Goal: Find specific page/section: Find specific page/section

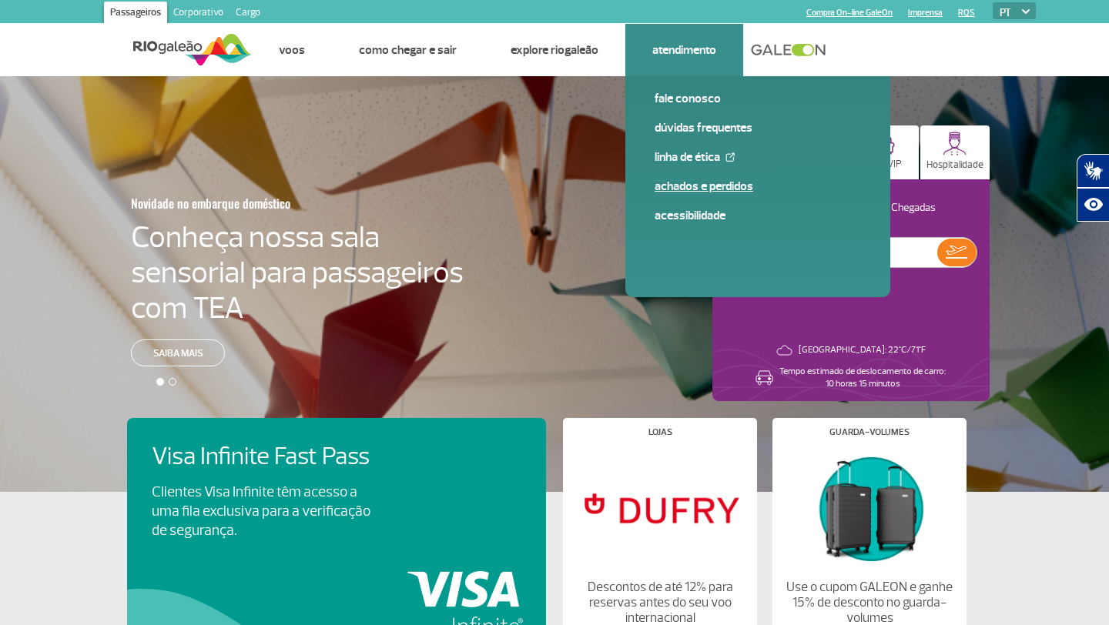
click at [698, 188] on link "Achados e Perdidos" at bounding box center [758, 186] width 206 height 17
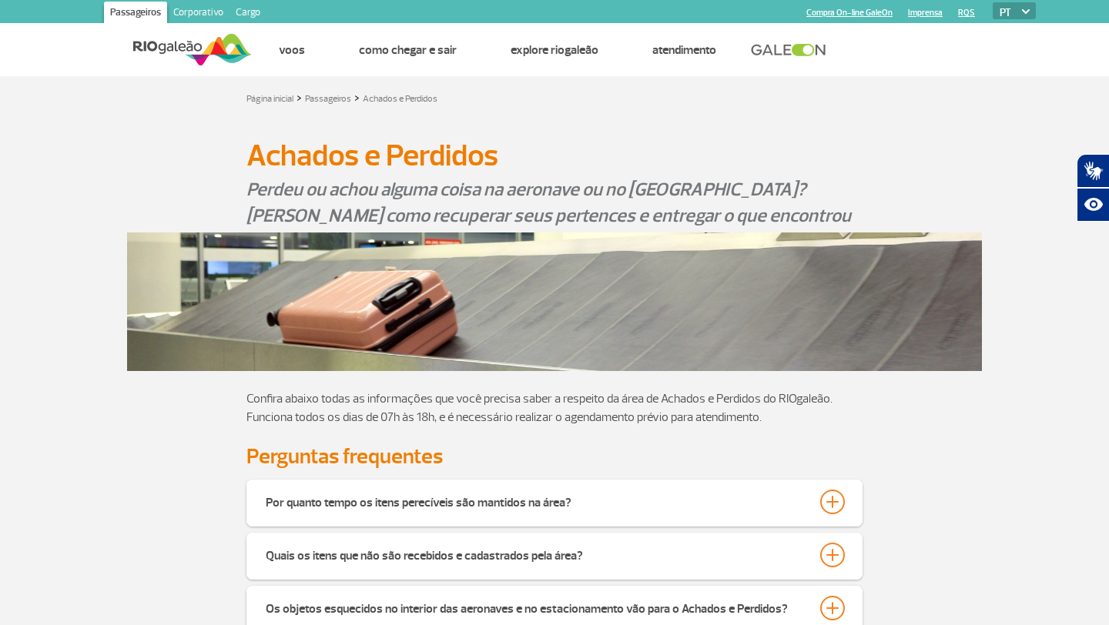
click at [0, 473] on app-paragraphs "Achados e Perdidos Achados e Perdidos Perdeu ou achou alguma coisa na aeronave …" at bounding box center [554, 582] width 1109 height 927
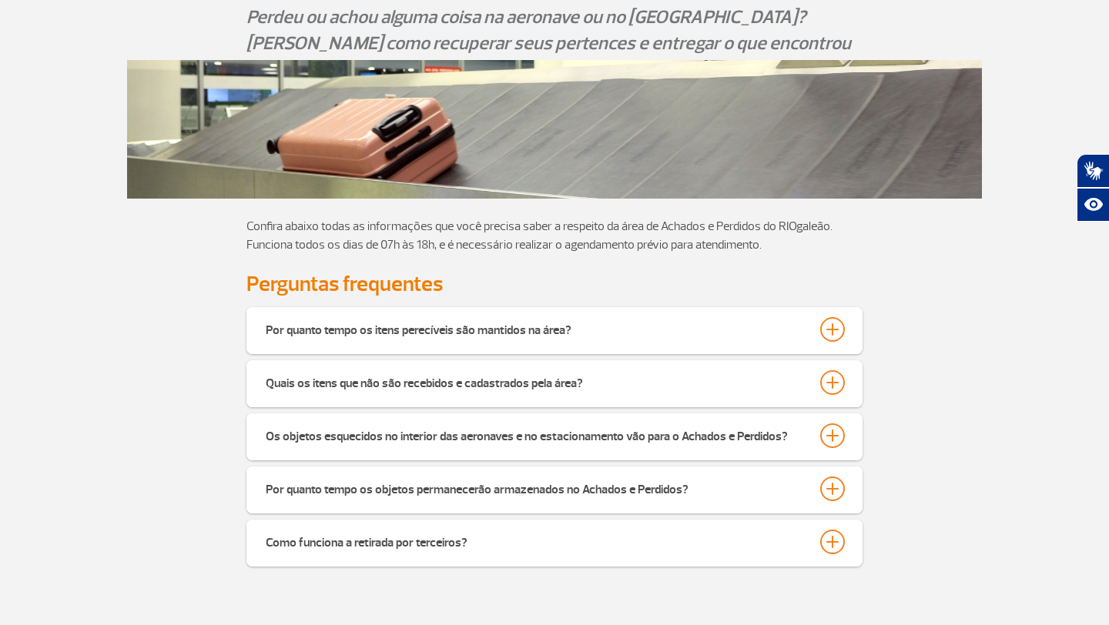
scroll to position [177, 0]
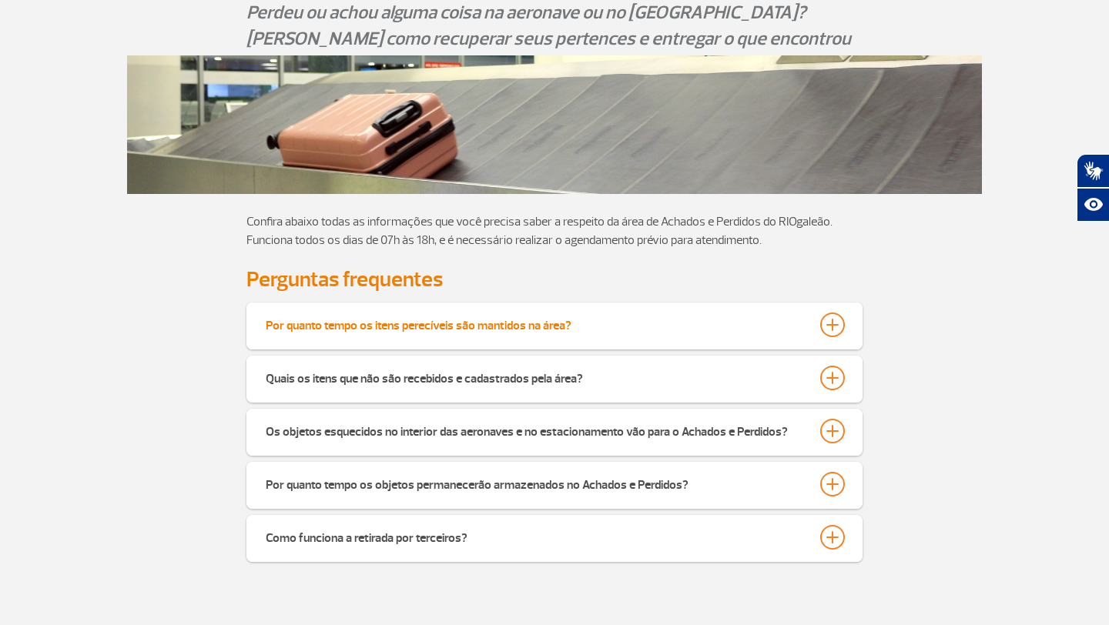
click at [831, 329] on div at bounding box center [832, 325] width 25 height 25
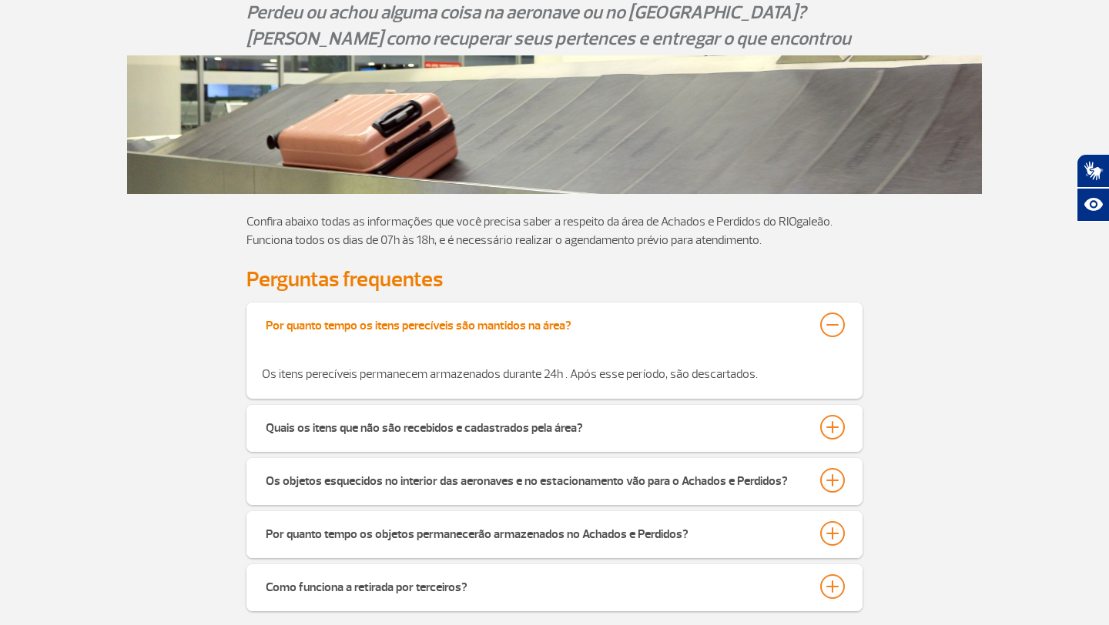
click at [831, 329] on div at bounding box center [832, 325] width 25 height 25
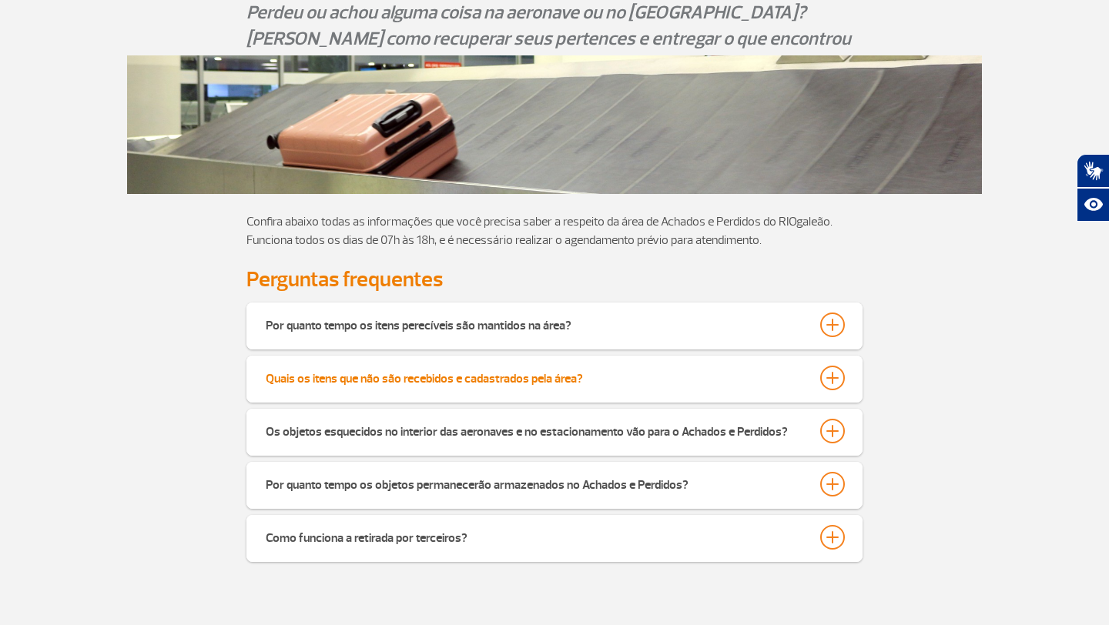
click at [827, 381] on div at bounding box center [832, 378] width 25 height 25
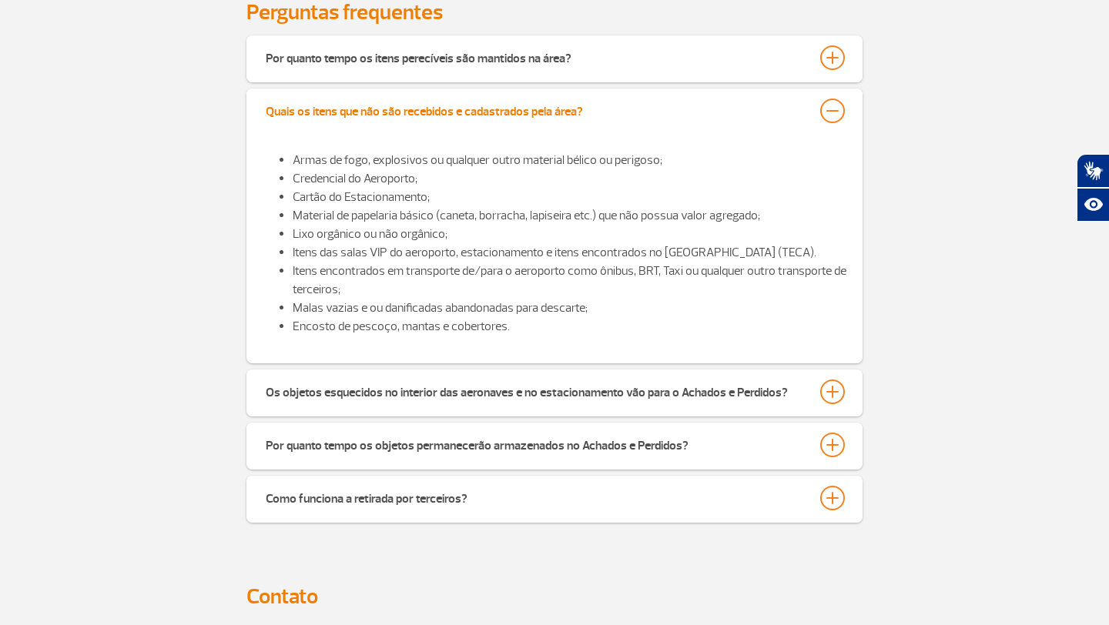
scroll to position [469, 0]
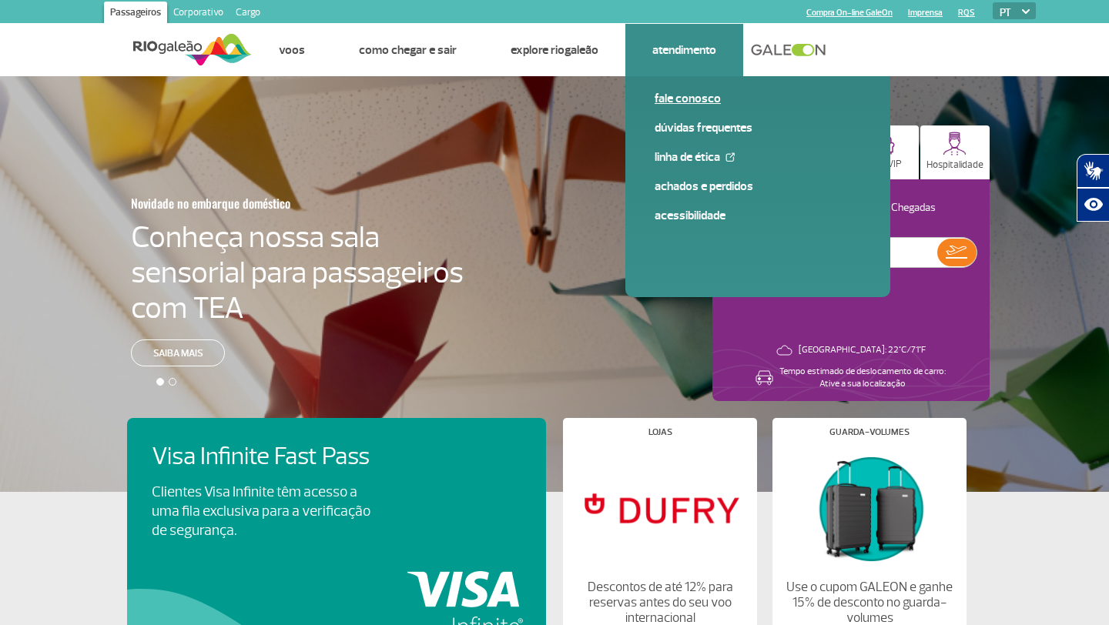
click at [702, 102] on link "Fale conosco" at bounding box center [758, 98] width 206 height 17
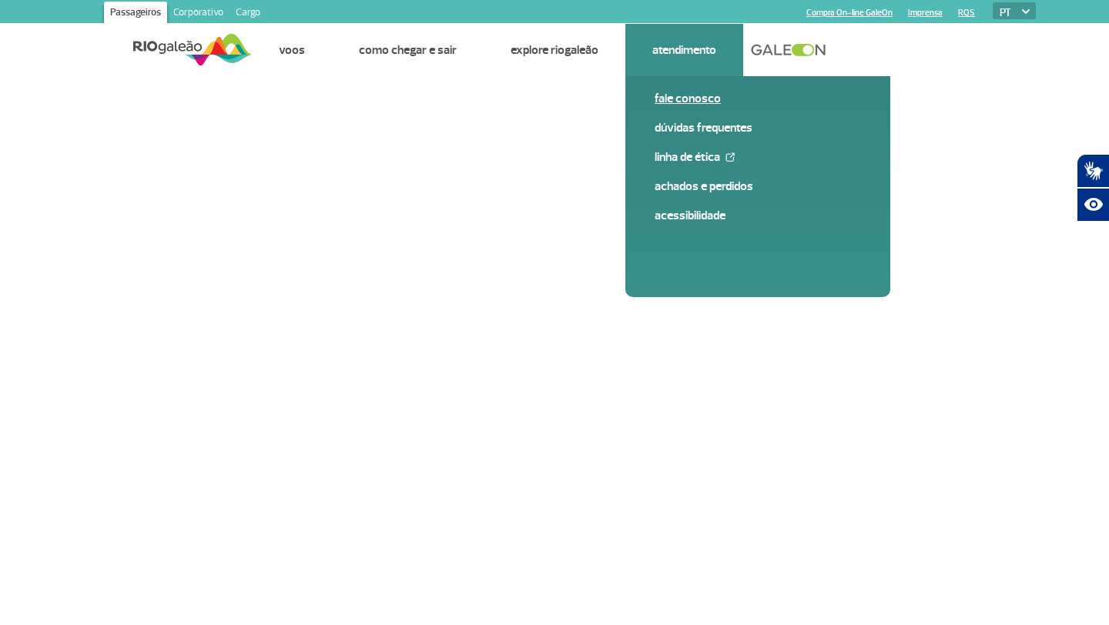
click at [685, 99] on link "Fale conosco" at bounding box center [758, 98] width 206 height 17
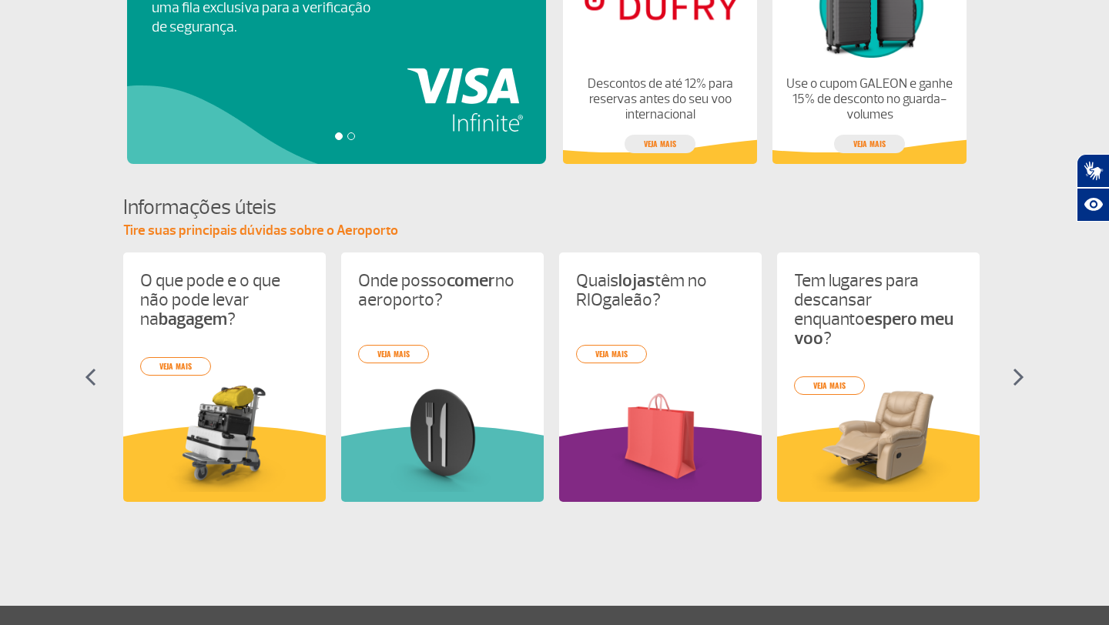
scroll to position [688, 0]
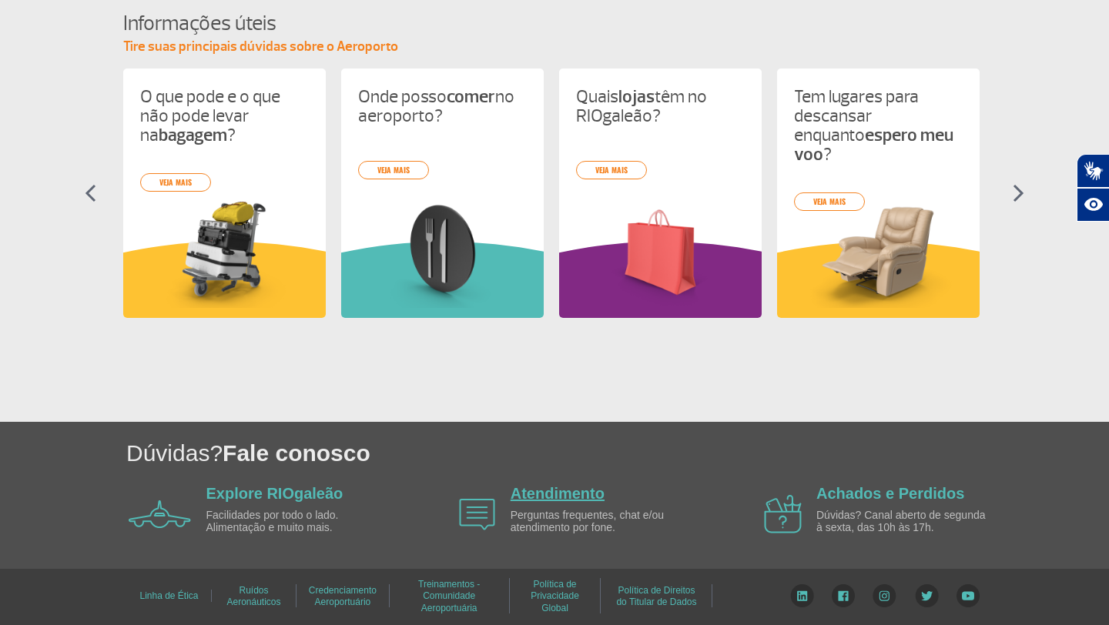
click at [564, 488] on link "Atendimento" at bounding box center [558, 493] width 94 height 17
